Goal: Use online tool/utility

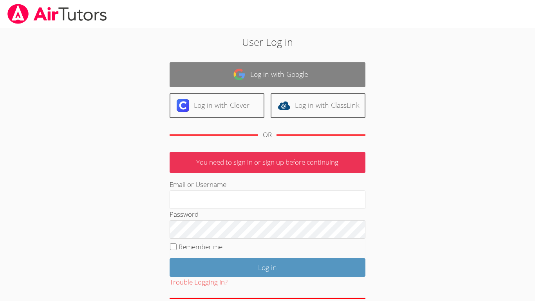
type input "[EMAIL_ADDRESS][PERSON_NAME][DOMAIN_NAME]"
click at [231, 70] on link "Log in with Google" at bounding box center [268, 74] width 196 height 25
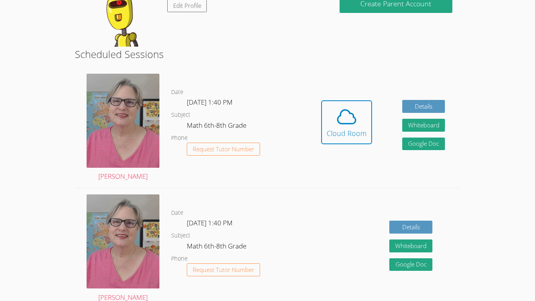
scroll to position [159, 0]
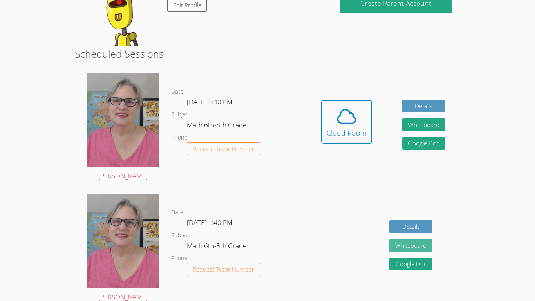
click at [402, 250] on button "Whiteboard" at bounding box center [410, 245] width 43 height 13
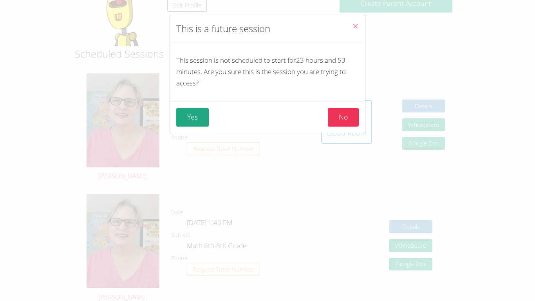
click at [182, 105] on div "Yes No" at bounding box center [267, 116] width 195 height 31
click at [186, 115] on button "Yes" at bounding box center [192, 117] width 33 height 18
